Goal: Task Accomplishment & Management: Manage account settings

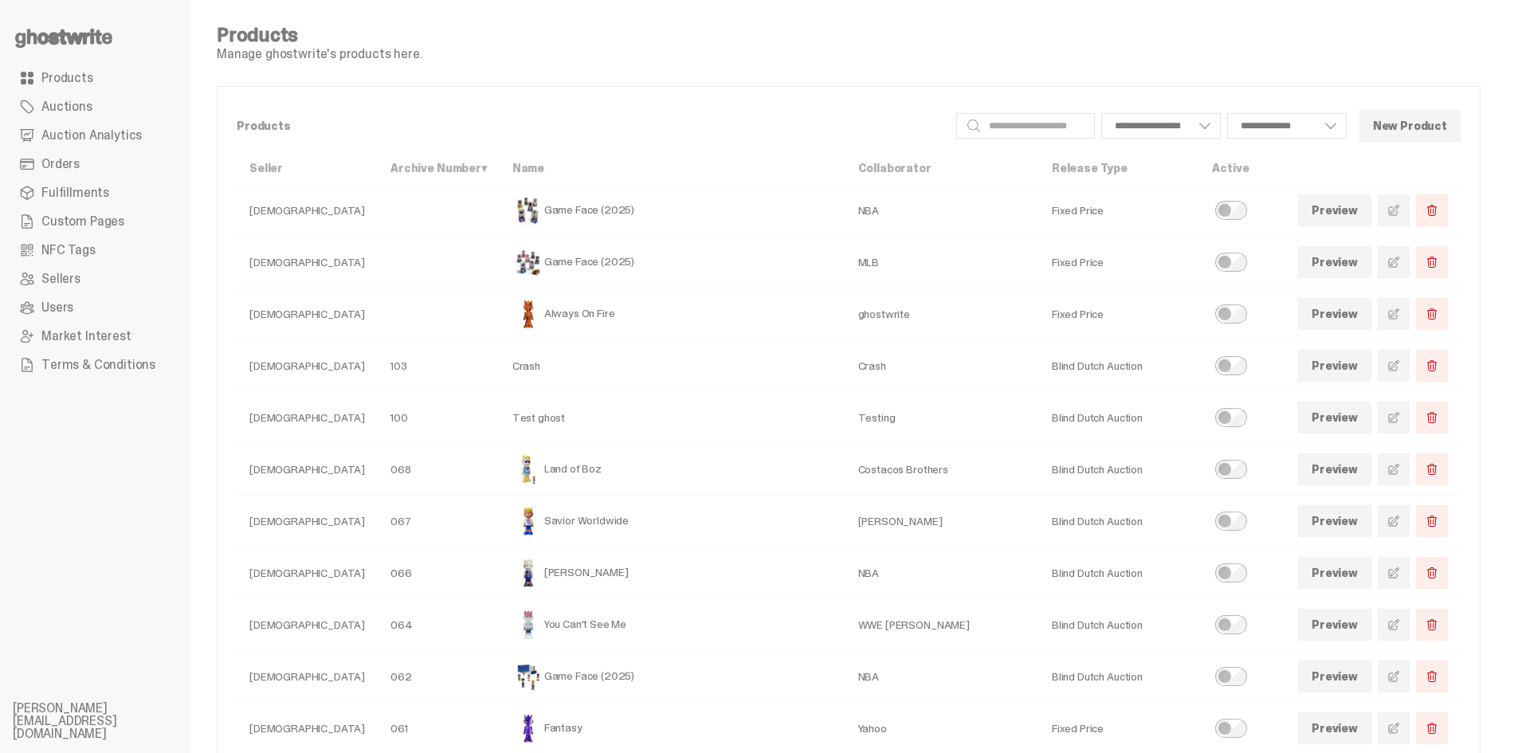
click at [29, 109] on span at bounding box center [27, 107] width 16 height 16
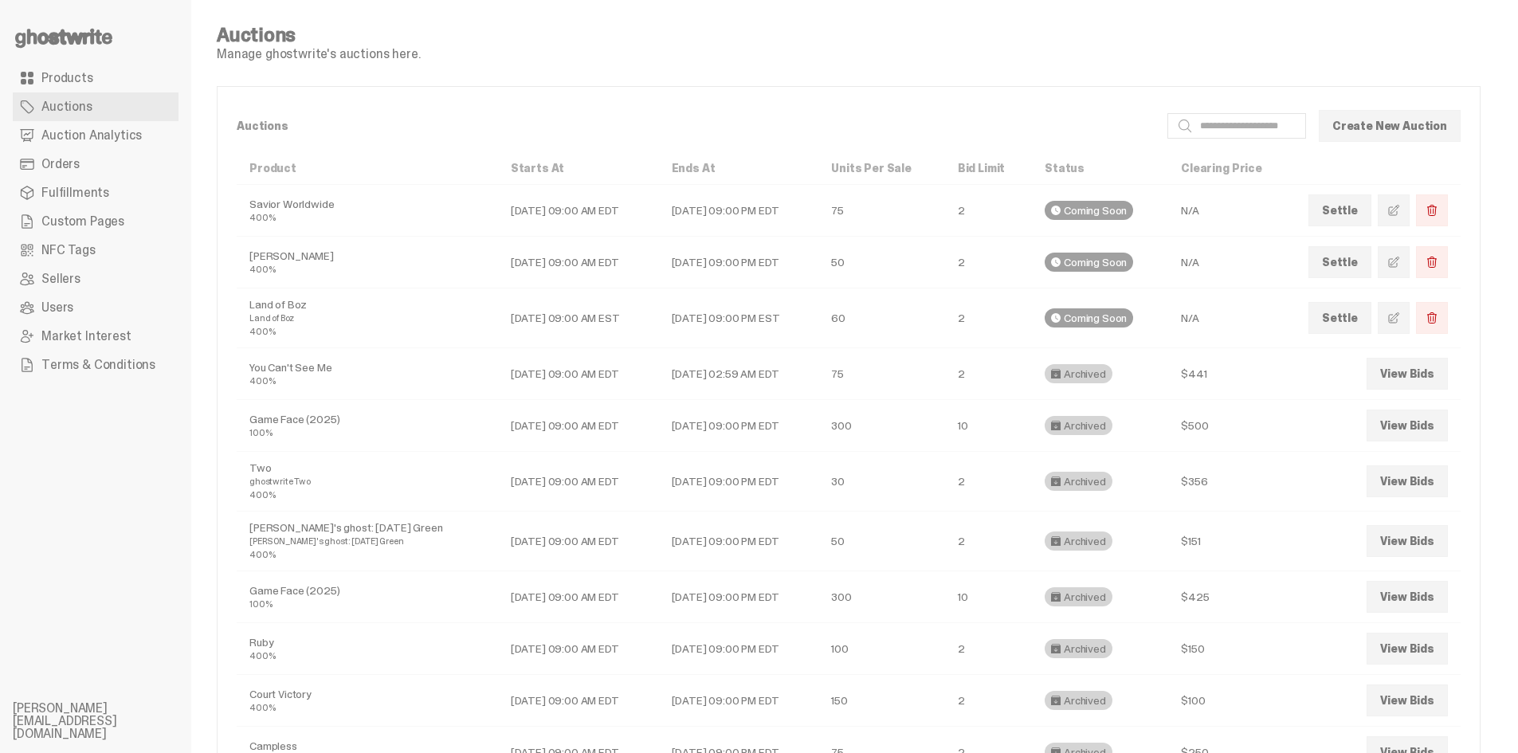
click at [1351, 270] on link "Settle" at bounding box center [1339, 262] width 63 height 32
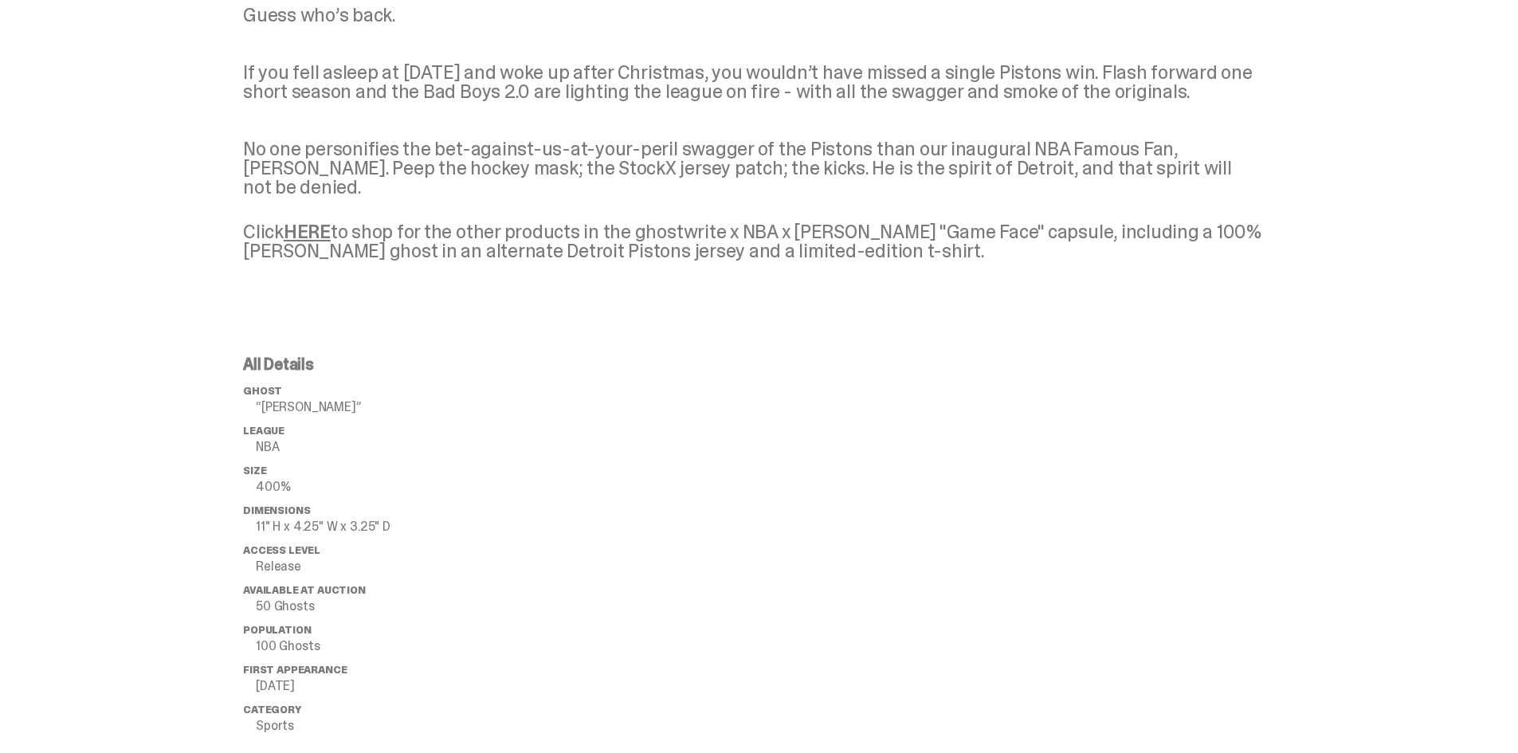
scroll to position [717, 0]
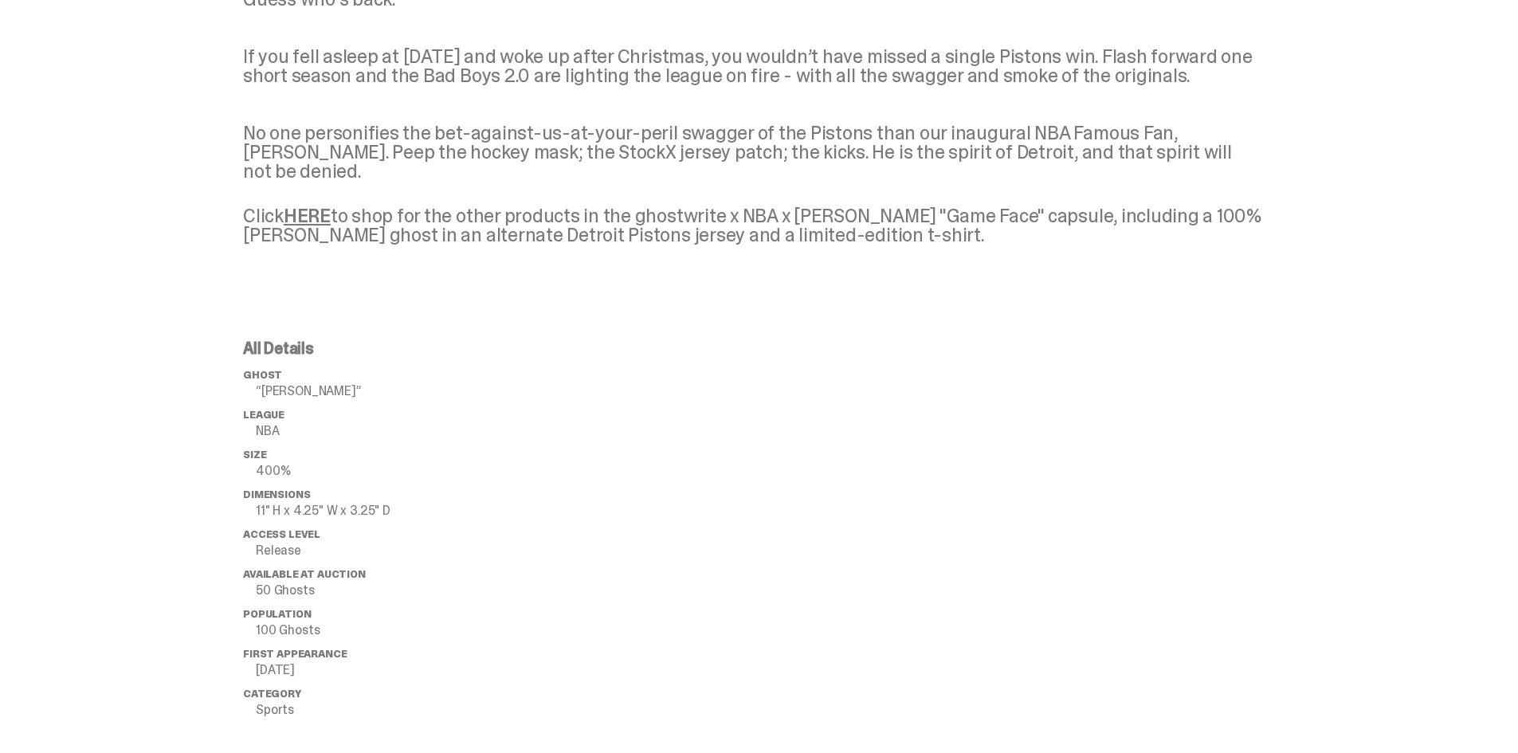
click at [316, 214] on link "HERE" at bounding box center [307, 215] width 47 height 25
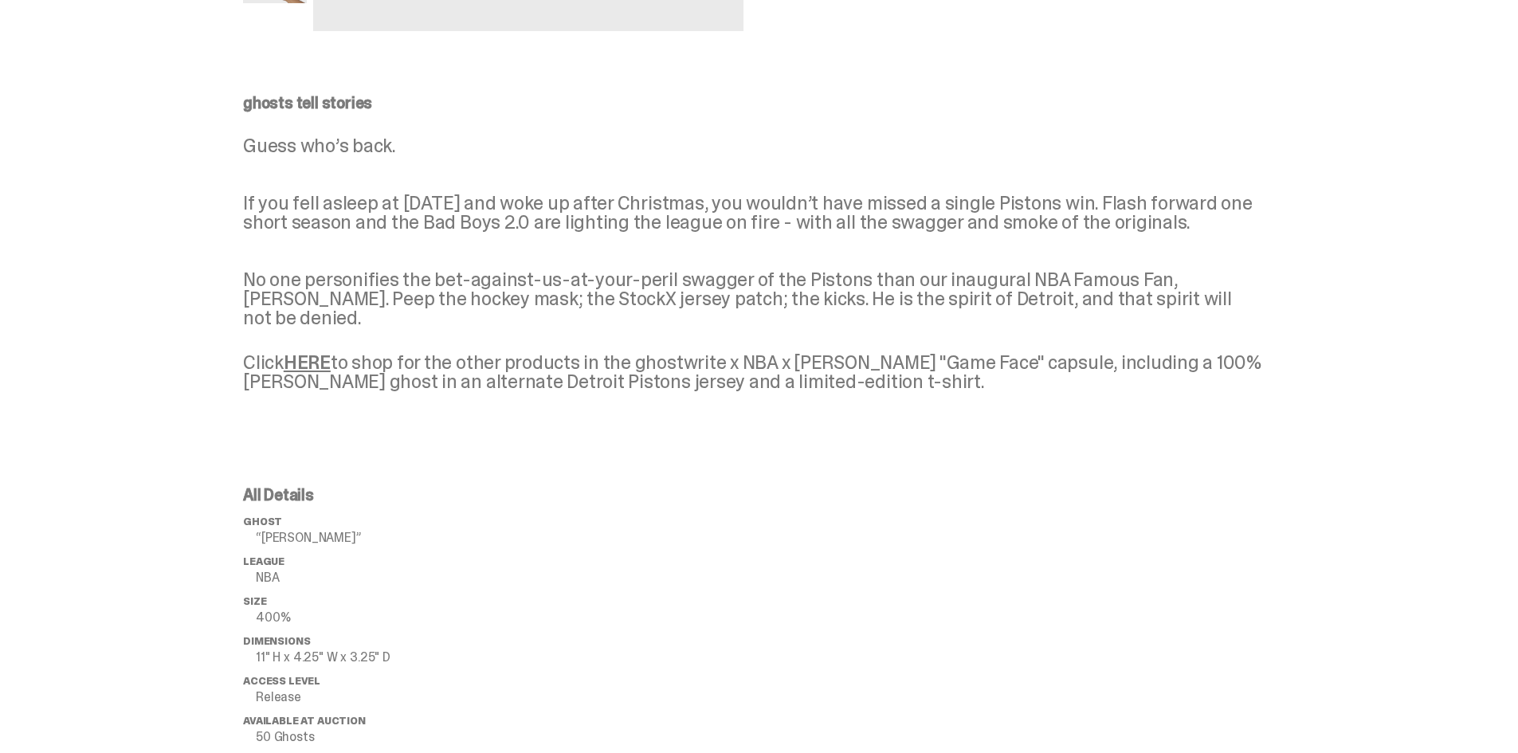
scroll to position [558, 0]
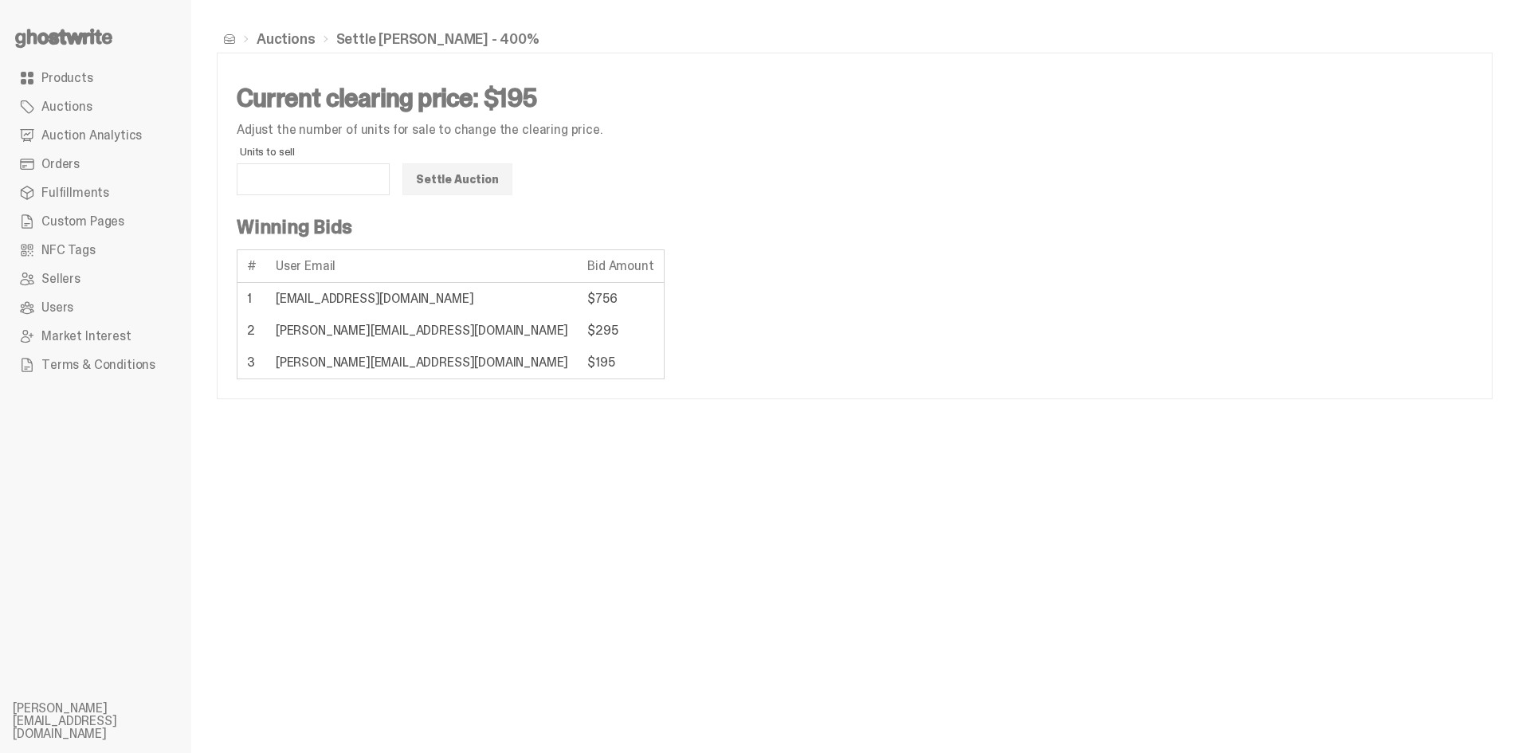
click at [130, 108] on link "Auctions" at bounding box center [96, 106] width 166 height 29
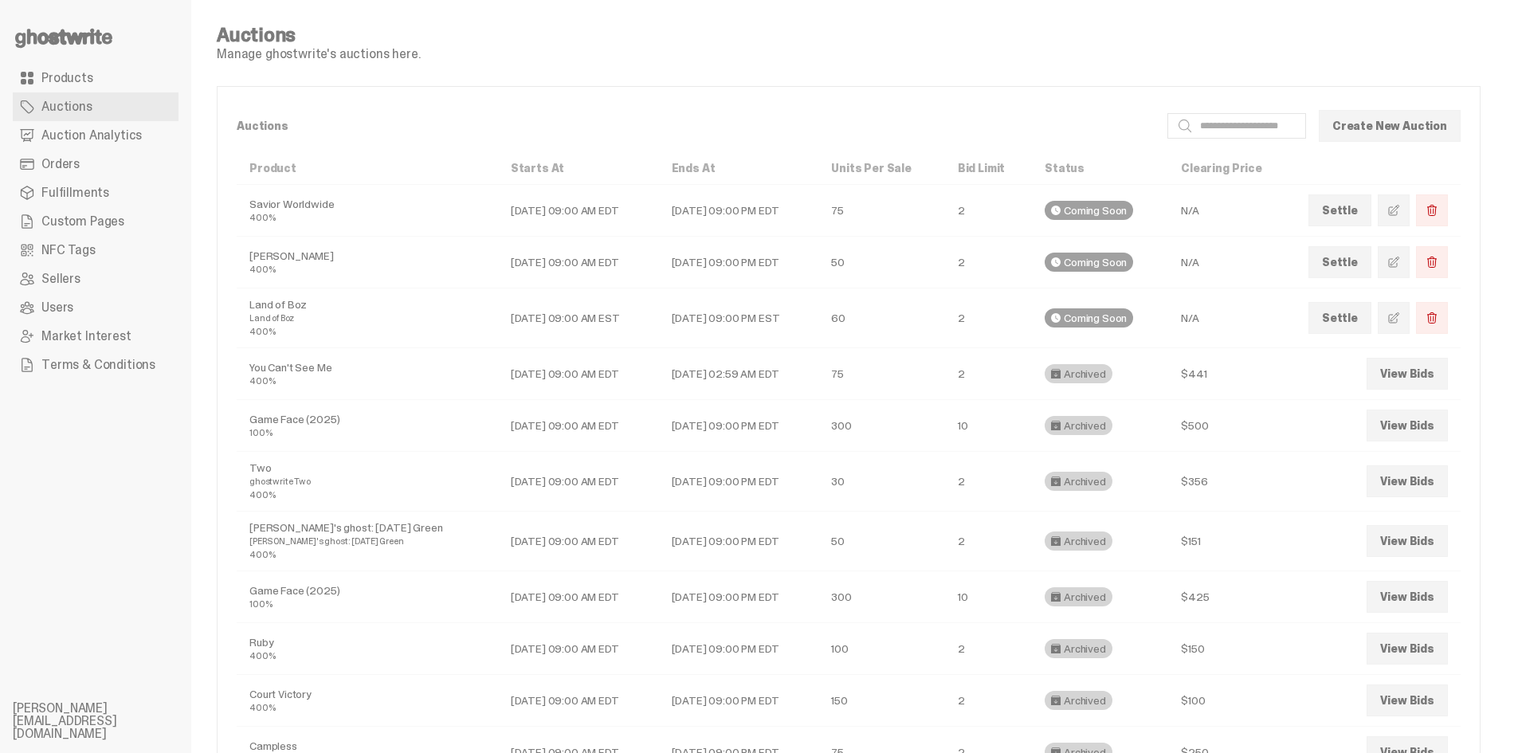
click at [109, 85] on link "Products" at bounding box center [96, 78] width 166 height 29
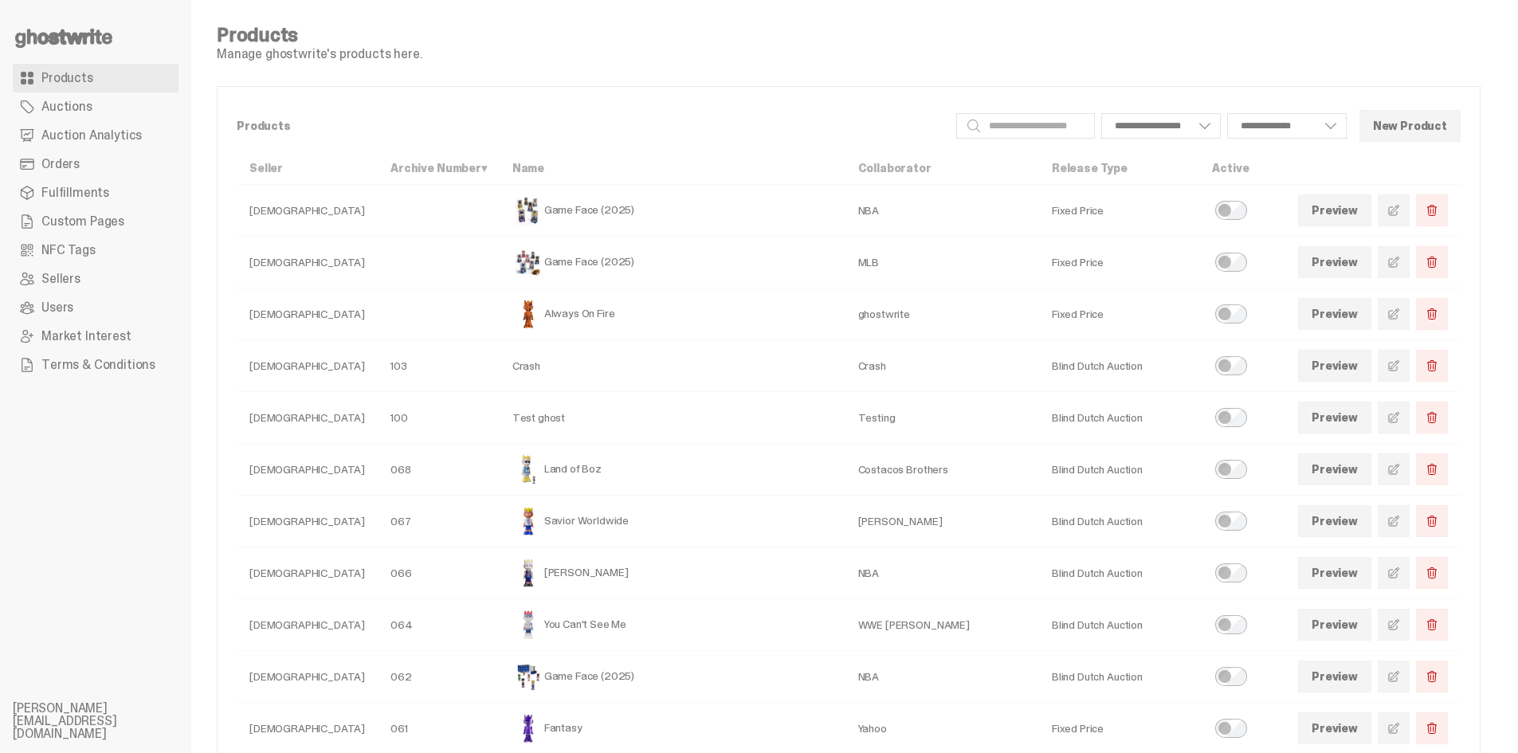
click at [1400, 577] on span at bounding box center [1393, 573] width 13 height 13
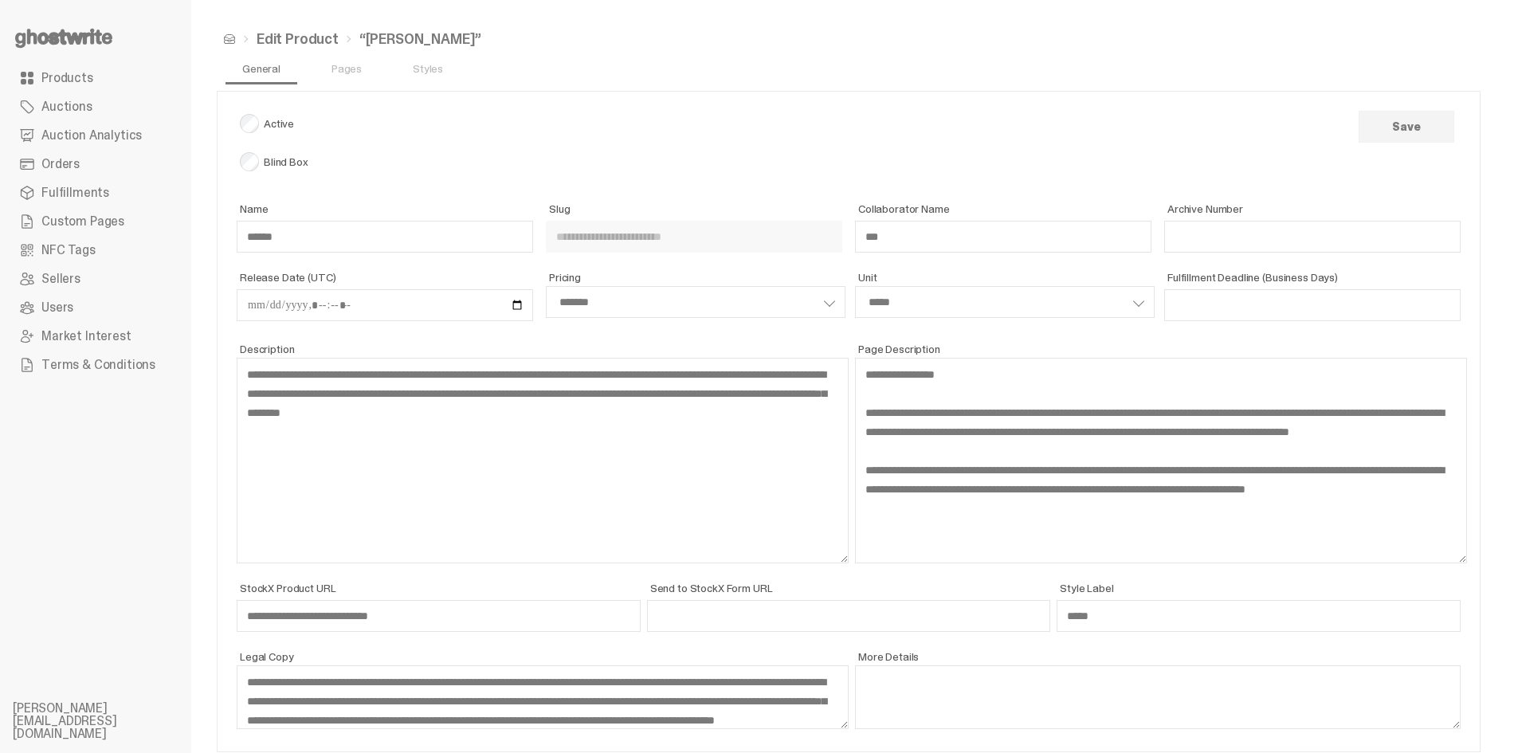
click at [129, 71] on link "Products" at bounding box center [96, 78] width 166 height 29
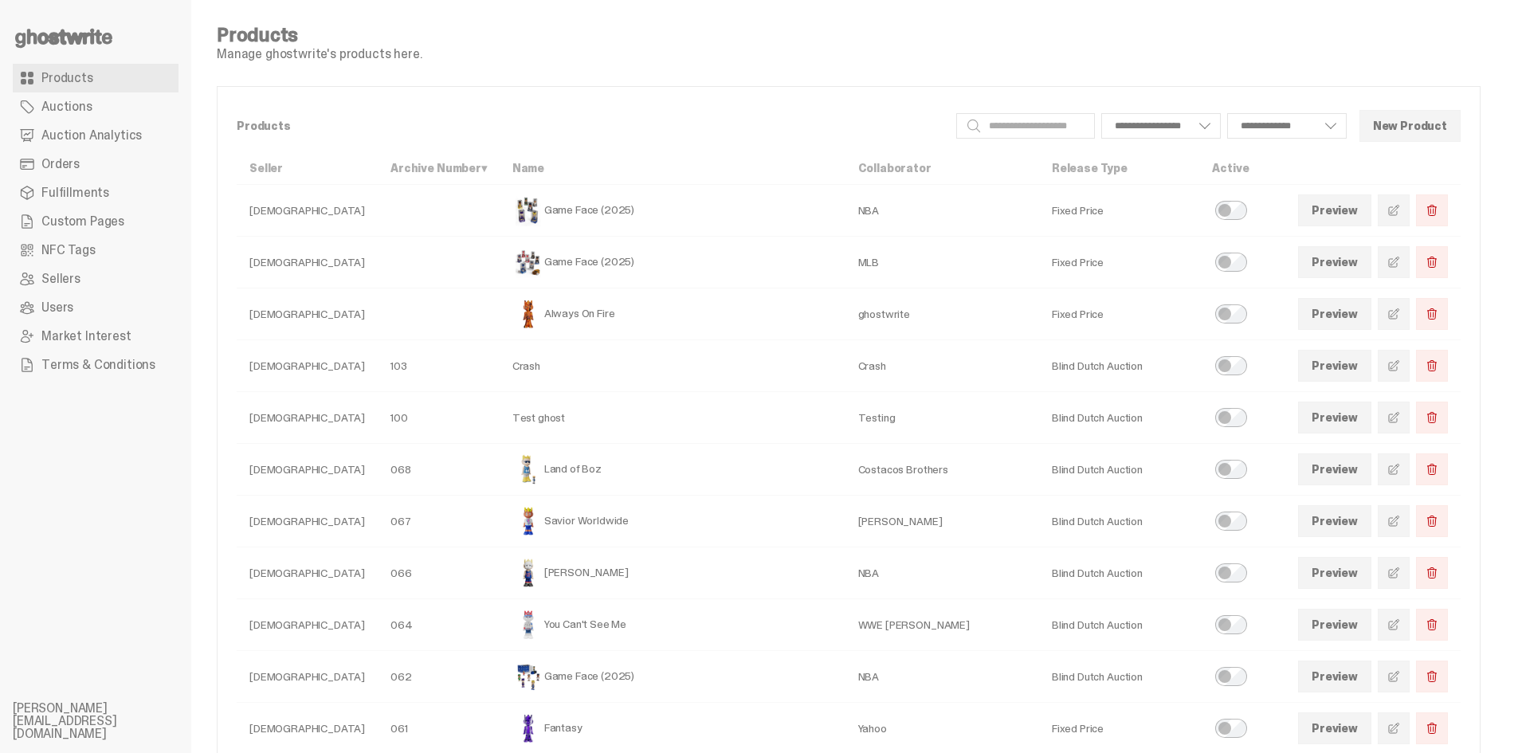
select select
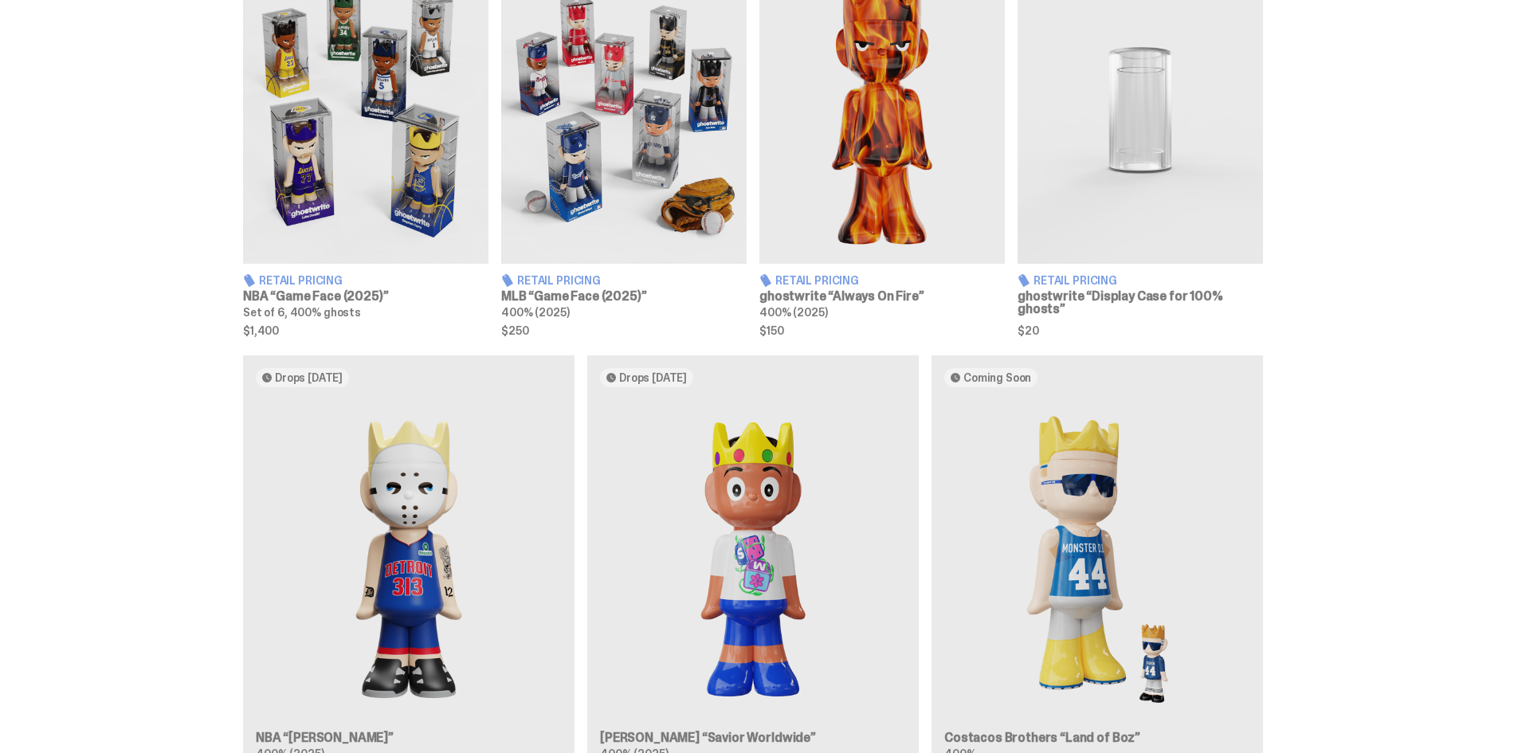
scroll to position [717, 0]
